Goal: Information Seeking & Learning: Learn about a topic

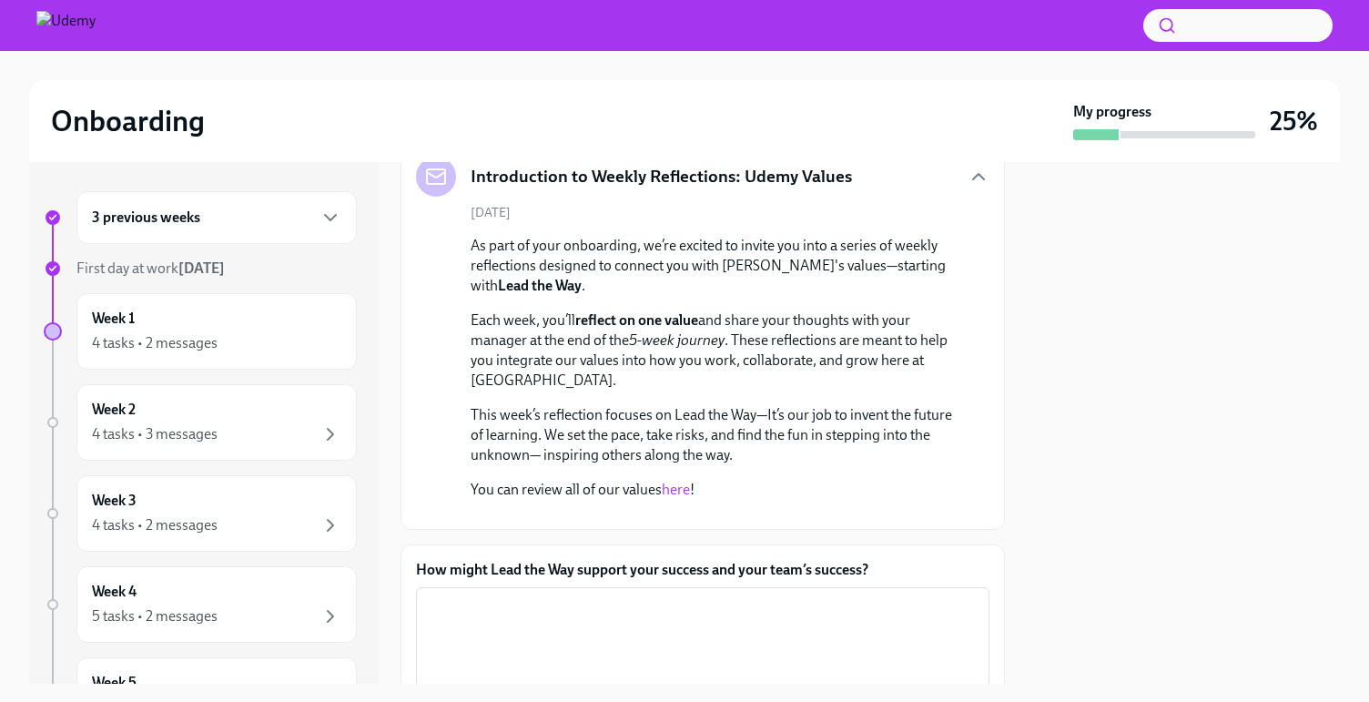
scroll to position [156, 0]
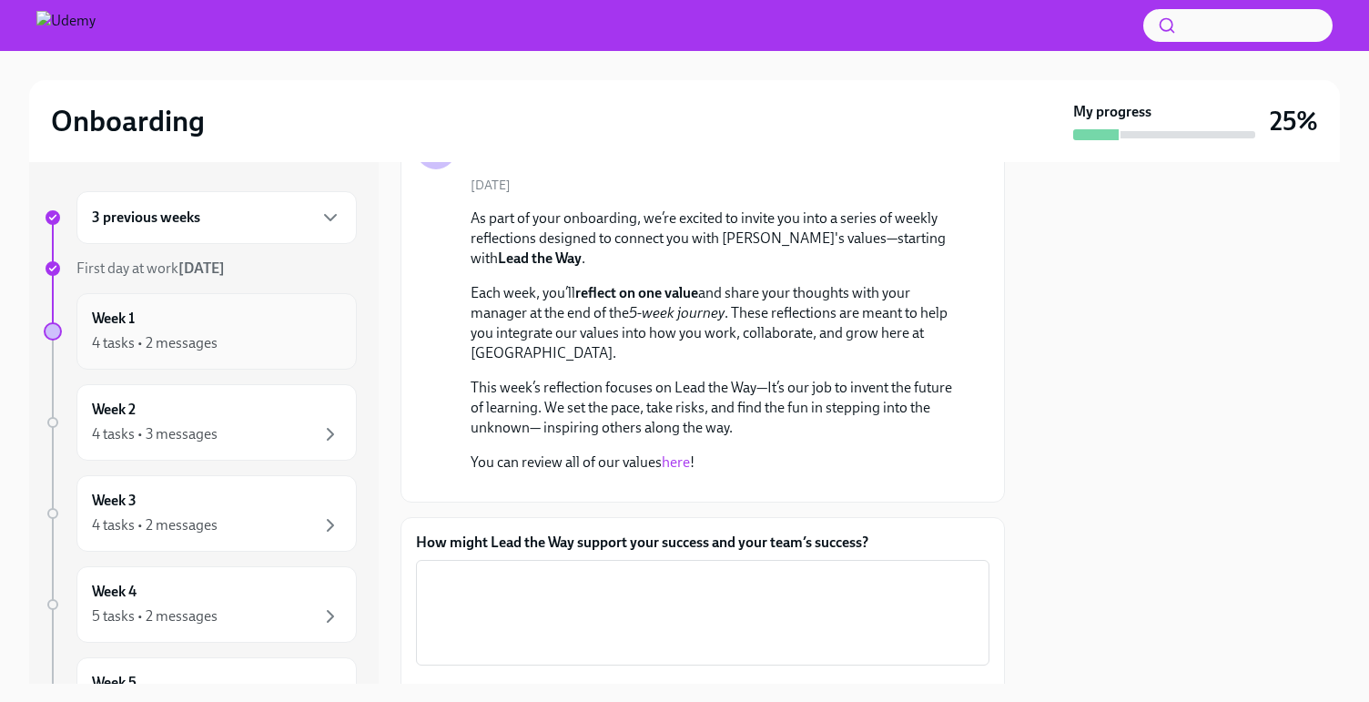
click at [253, 337] on div "4 tasks • 2 messages" at bounding box center [216, 343] width 249 height 22
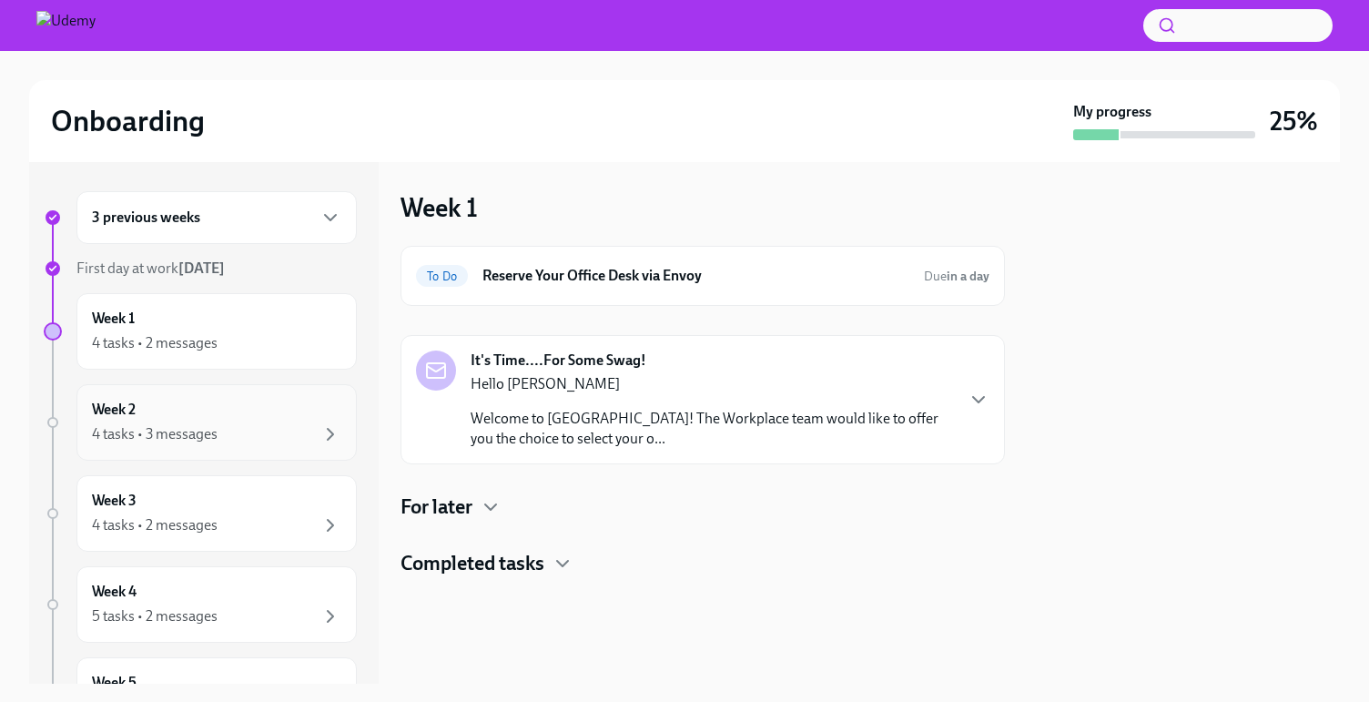
click at [215, 435] on div "4 tasks • 3 messages" at bounding box center [155, 434] width 126 height 20
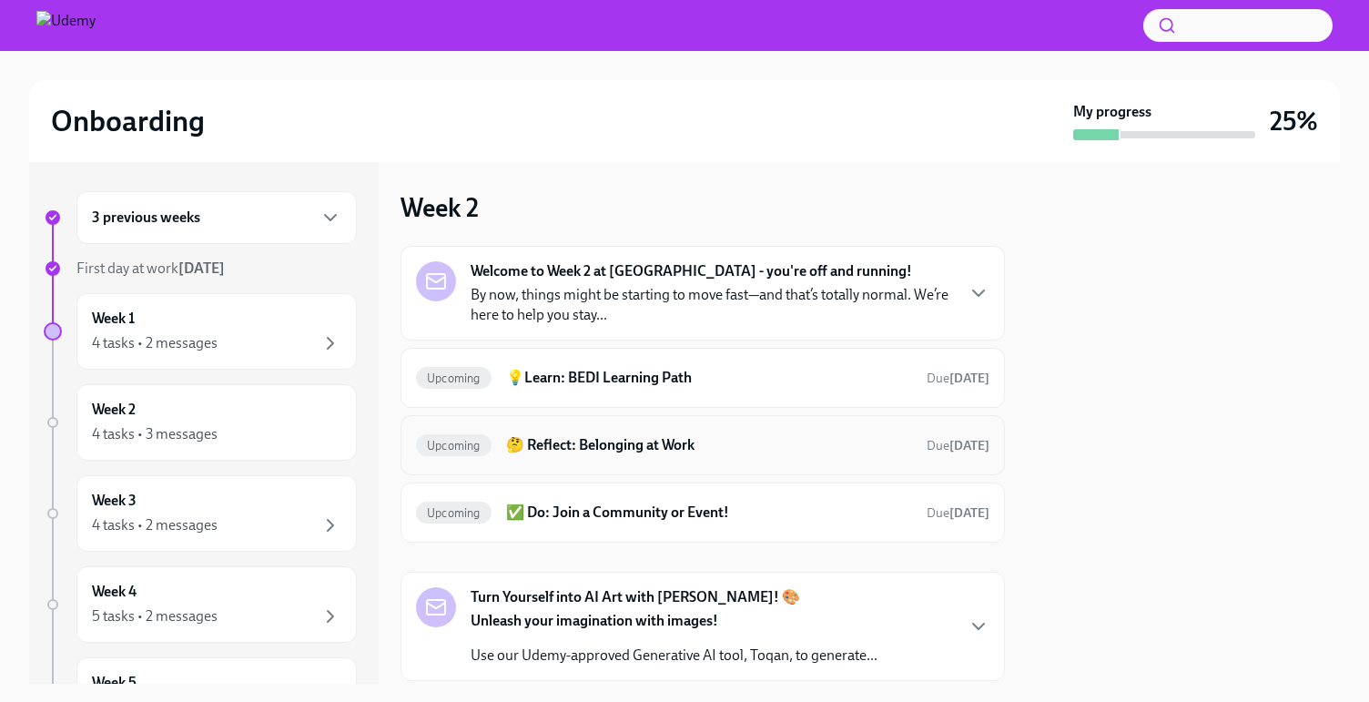
click at [628, 448] on h6 "🤔 Reflect: Belonging at Work" at bounding box center [709, 445] width 406 height 20
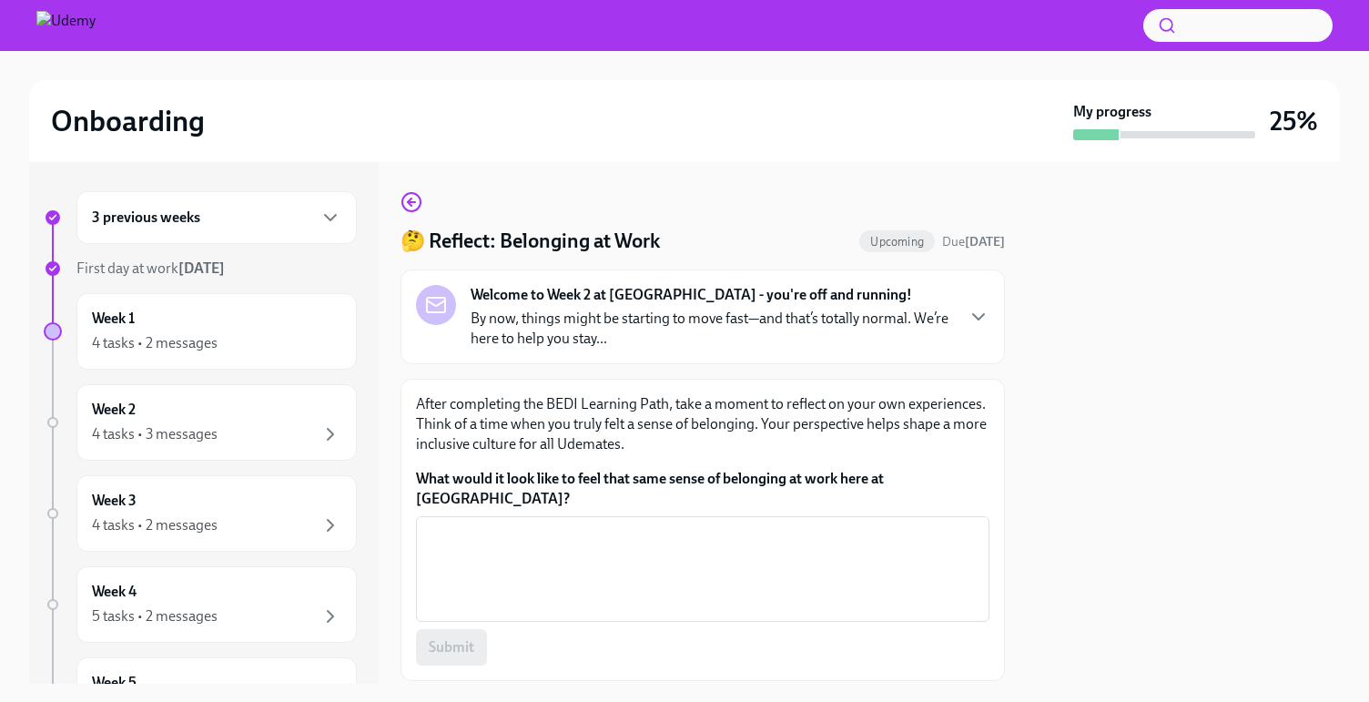
click at [665, 305] on strong "Welcome to Week 2 at [GEOGRAPHIC_DATA] - you're off and running!" at bounding box center [692, 295] width 442 height 20
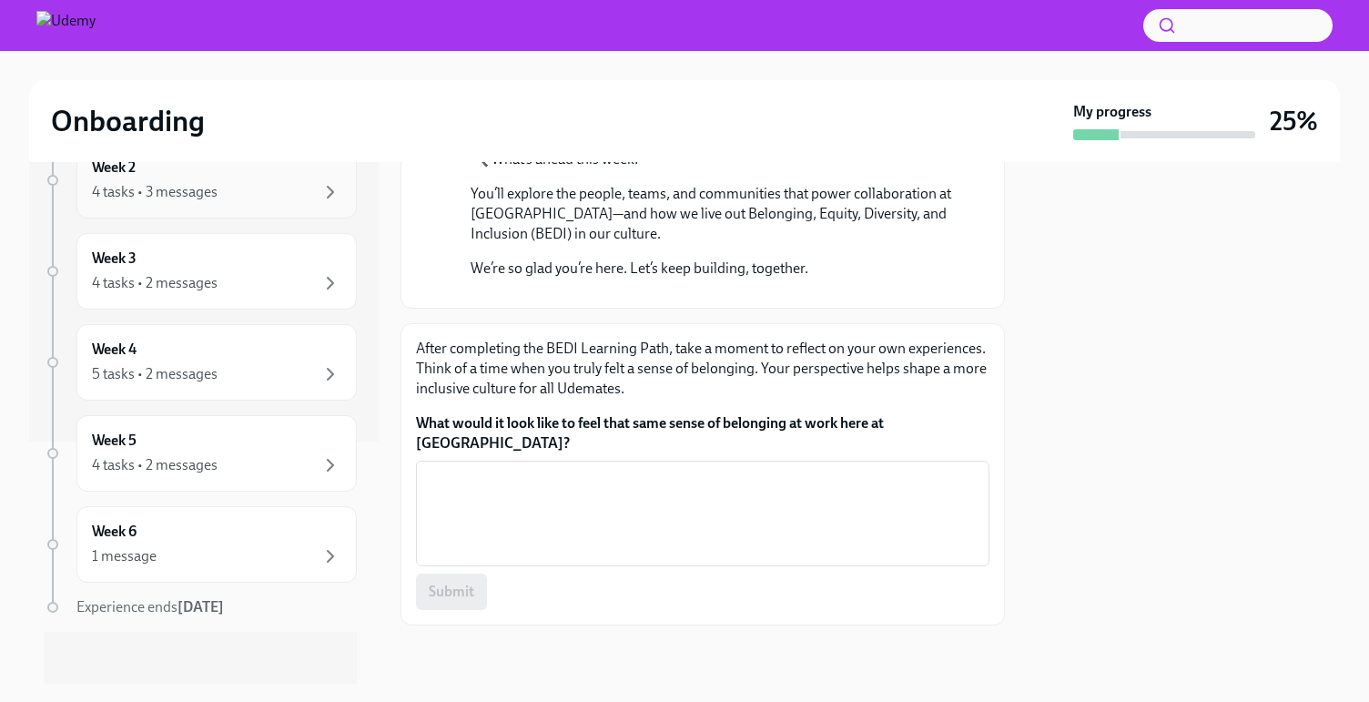
scroll to position [249, 0]
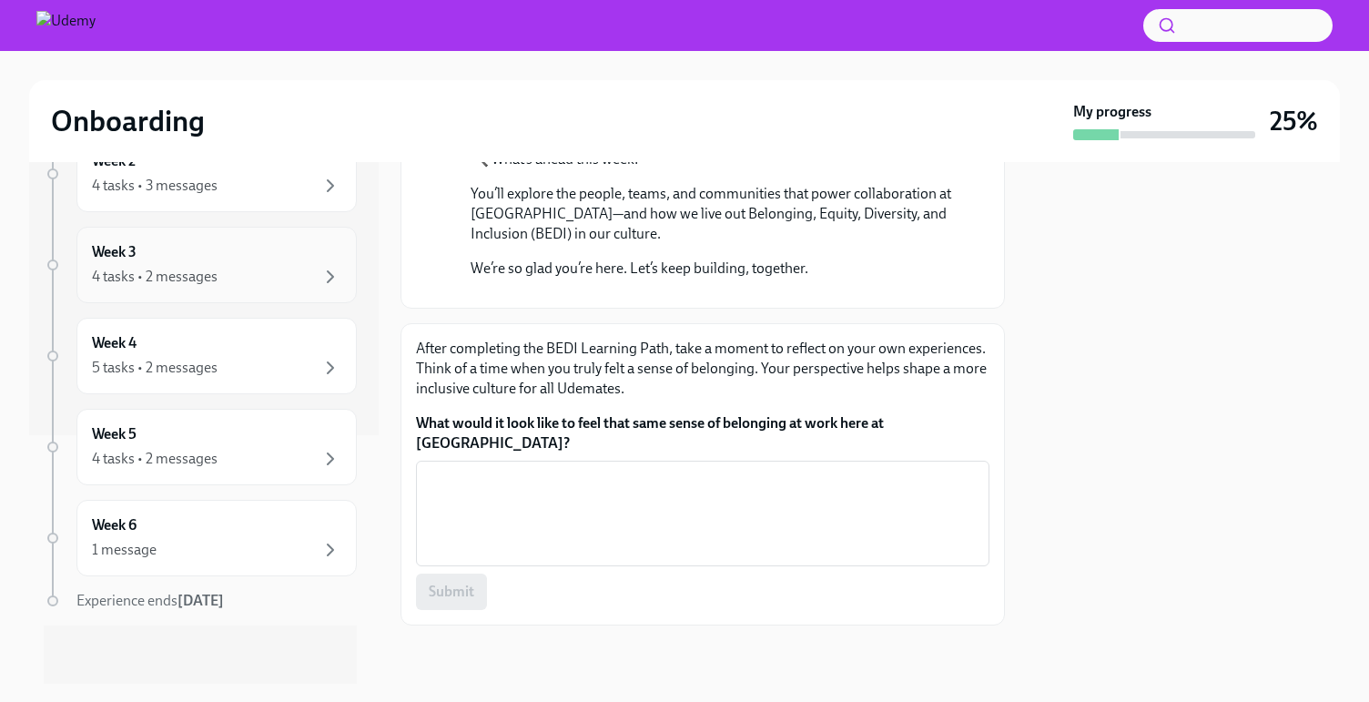
click at [216, 269] on div "4 tasks • 2 messages" at bounding box center [155, 277] width 126 height 20
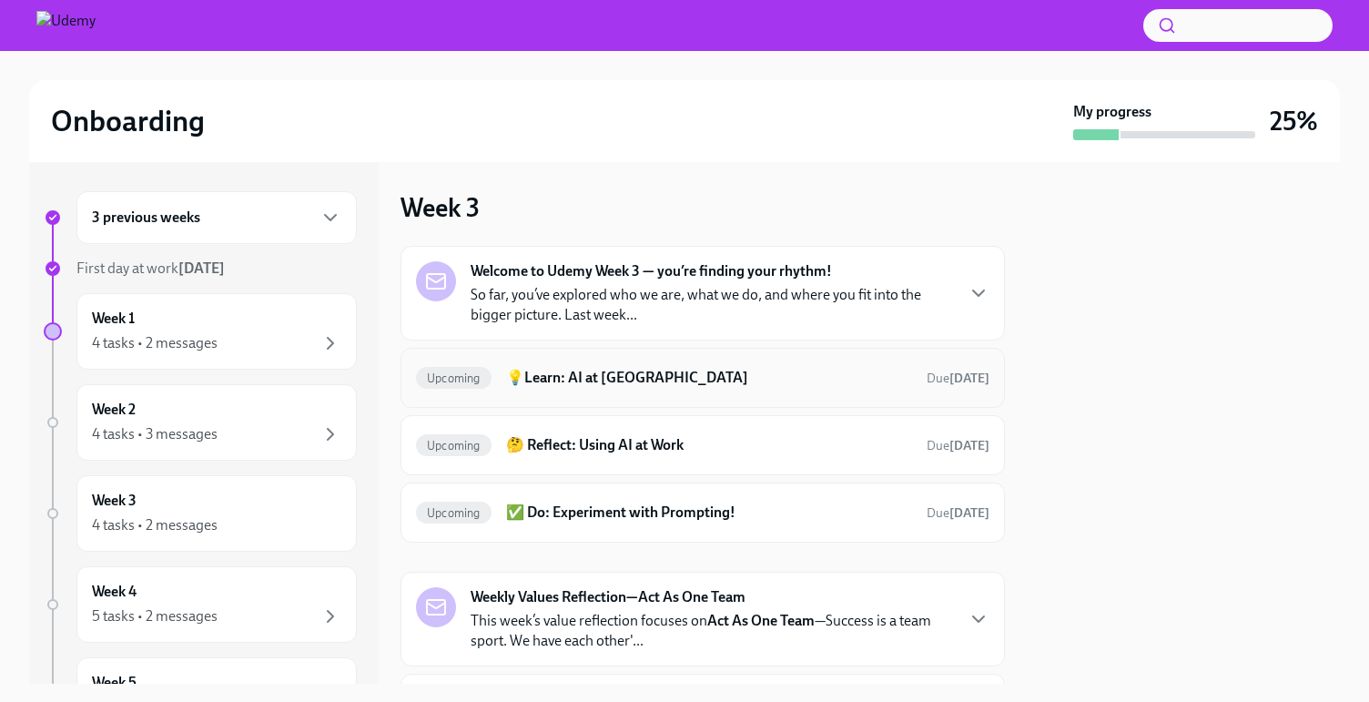
click at [585, 371] on h6 "💡Learn: AI at [GEOGRAPHIC_DATA]" at bounding box center [709, 378] width 406 height 20
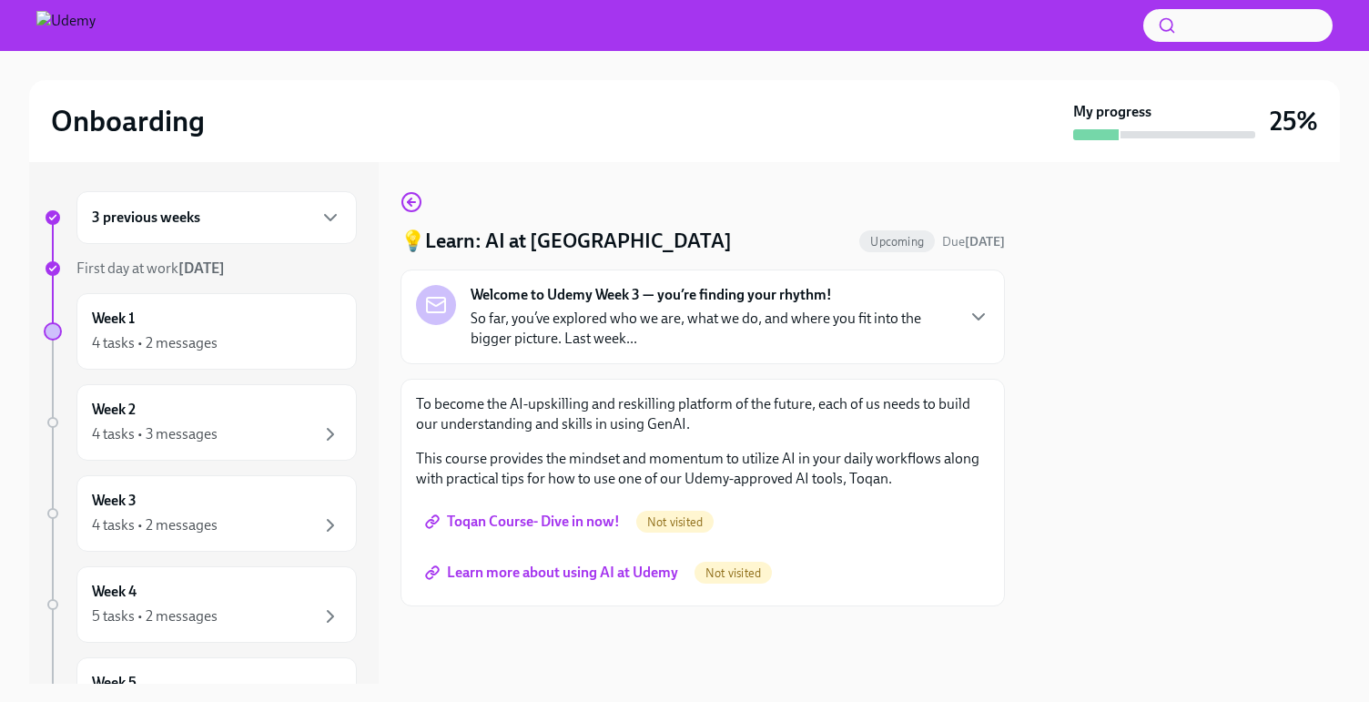
click at [561, 524] on span "Toqan Course- Dive in now!" at bounding box center [524, 522] width 191 height 18
click at [575, 576] on span "Learn more about using AI at Udemy" at bounding box center [553, 573] width 249 height 18
click at [602, 318] on p "So far, you’ve explored who we are, what we do, and where you fit into the bigg…" at bounding box center [712, 329] width 482 height 40
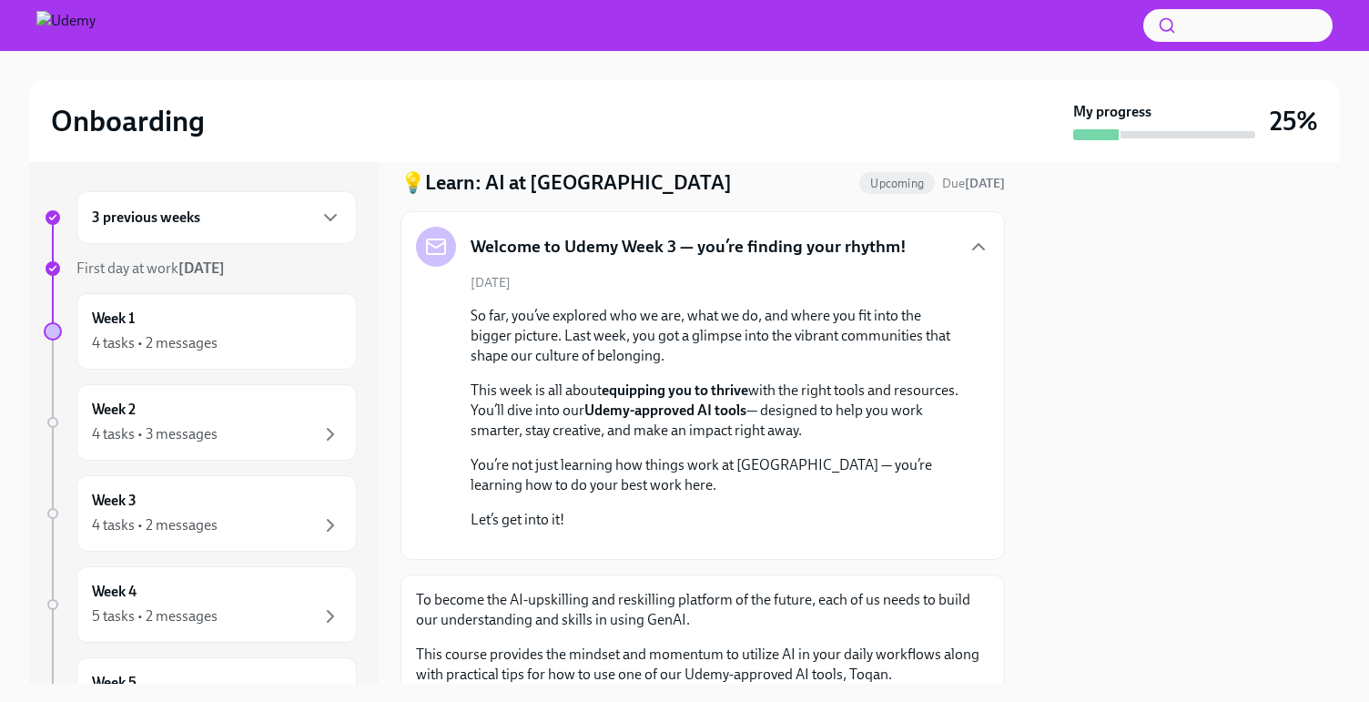
scroll to position [58, 0]
click at [221, 357] on div "Week 1 4 tasks • 2 messages" at bounding box center [216, 331] width 280 height 76
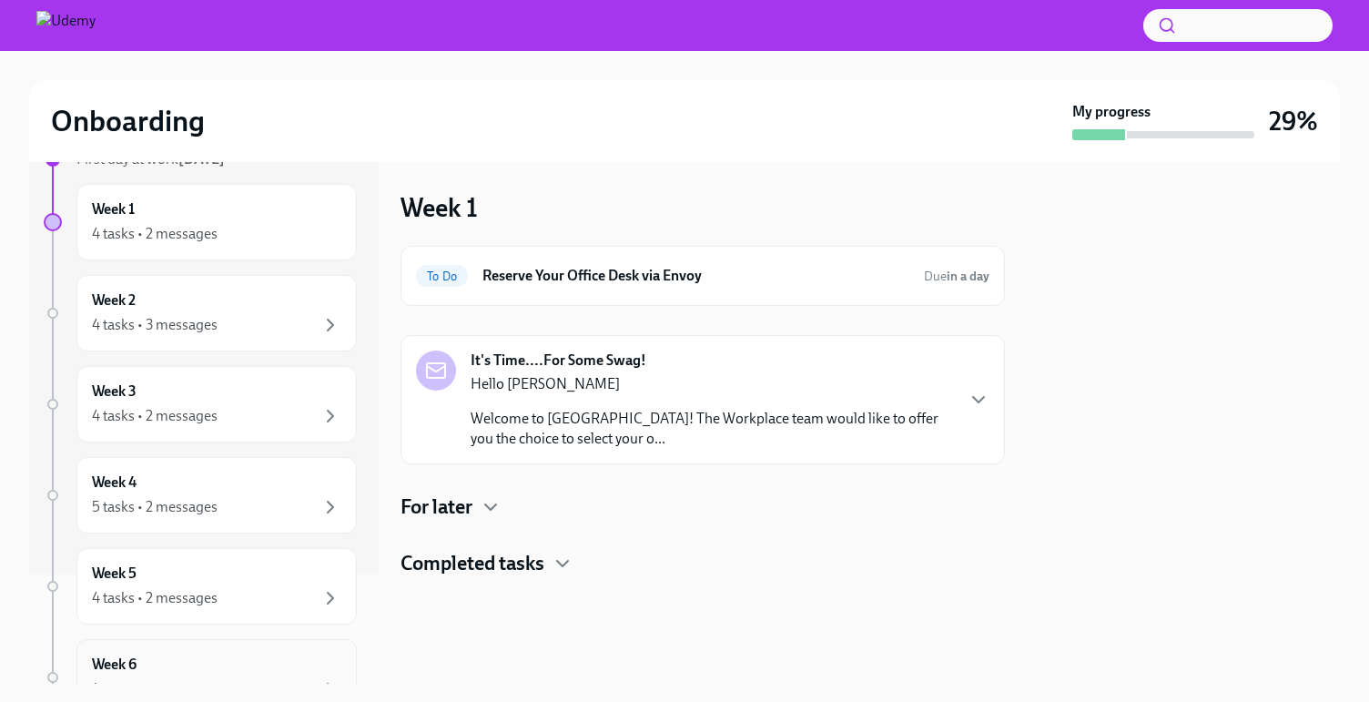
scroll to position [249, 0]
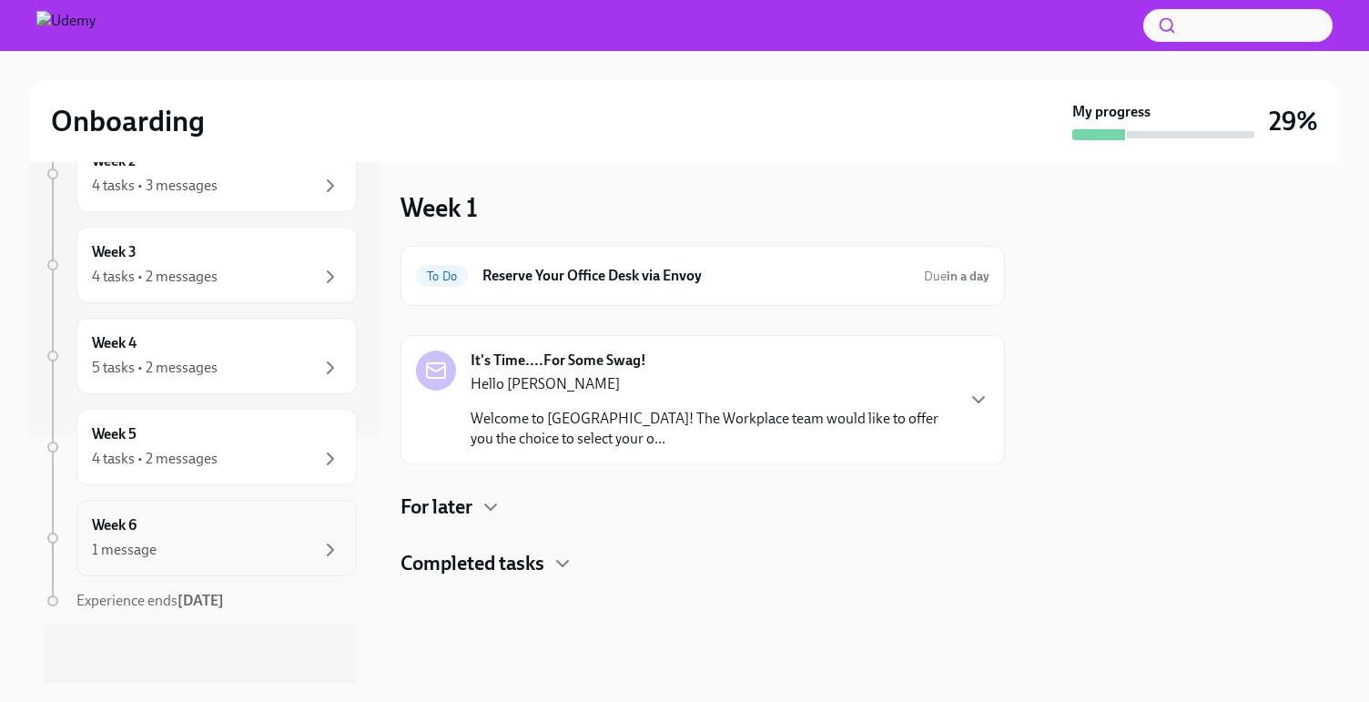
click at [190, 562] on div "Week 6 1 message" at bounding box center [216, 538] width 280 height 76
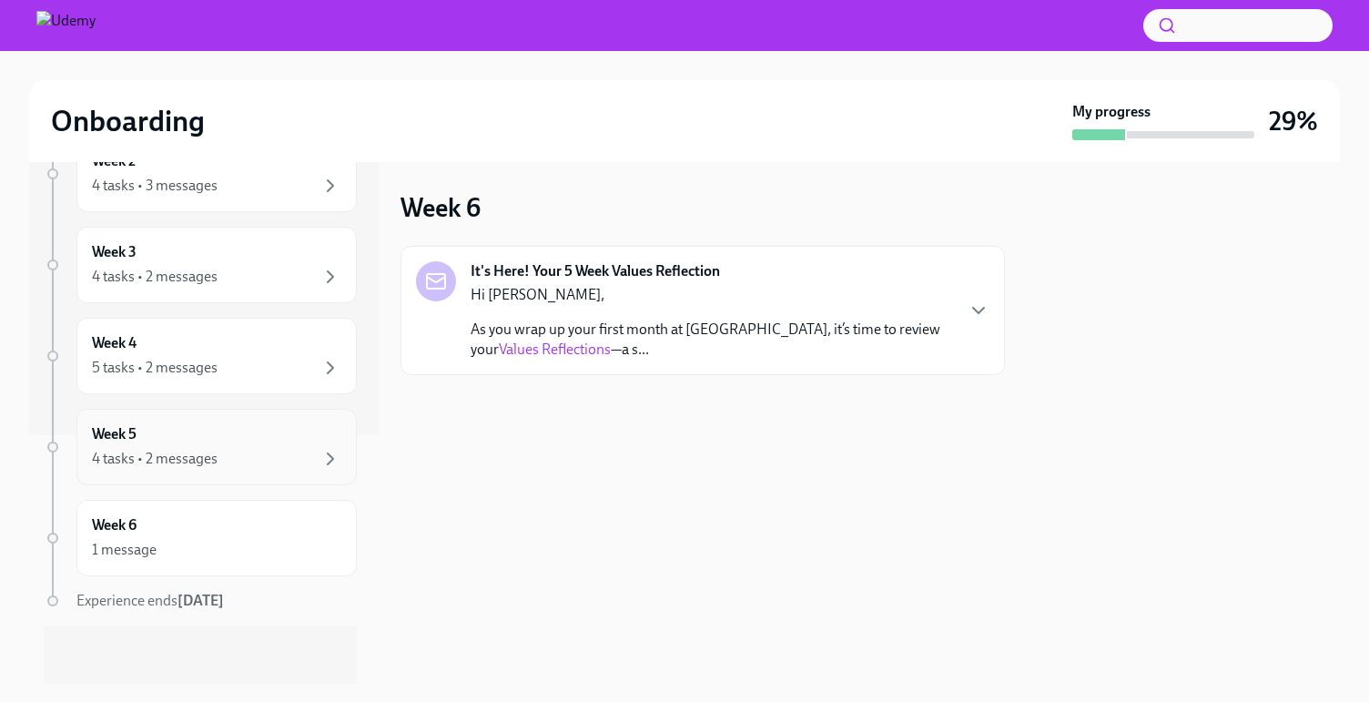
click at [212, 457] on div "4 tasks • 2 messages" at bounding box center [155, 459] width 126 height 20
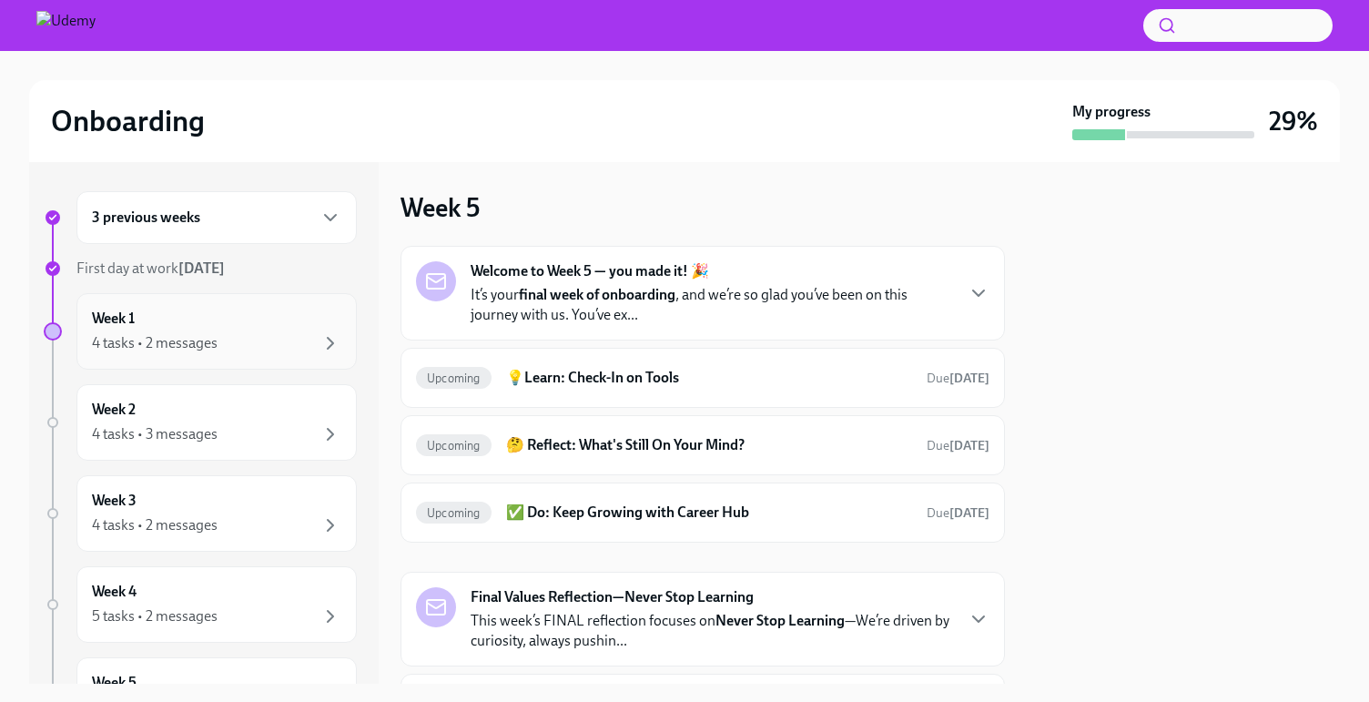
click at [211, 336] on div "4 tasks • 2 messages" at bounding box center [155, 343] width 126 height 20
